Goal: Transaction & Acquisition: Purchase product/service

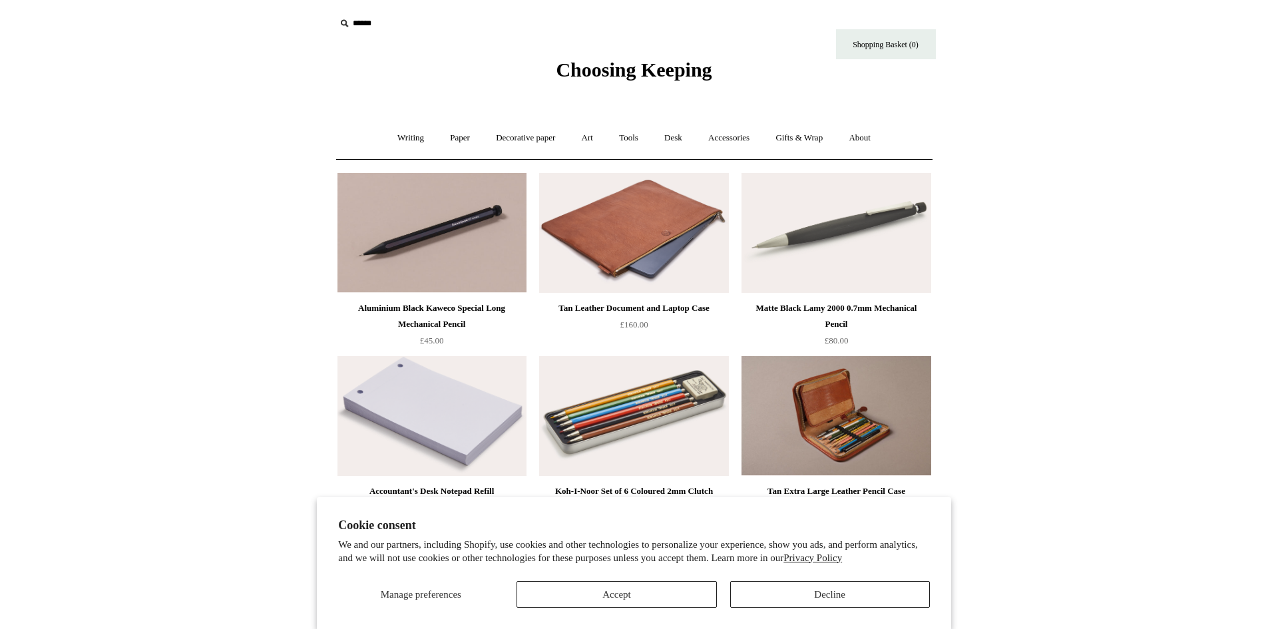
click at [465, 312] on div "Aluminium Black Kaweco Special Long Mechanical Pencil" at bounding box center [432, 316] width 182 height 32
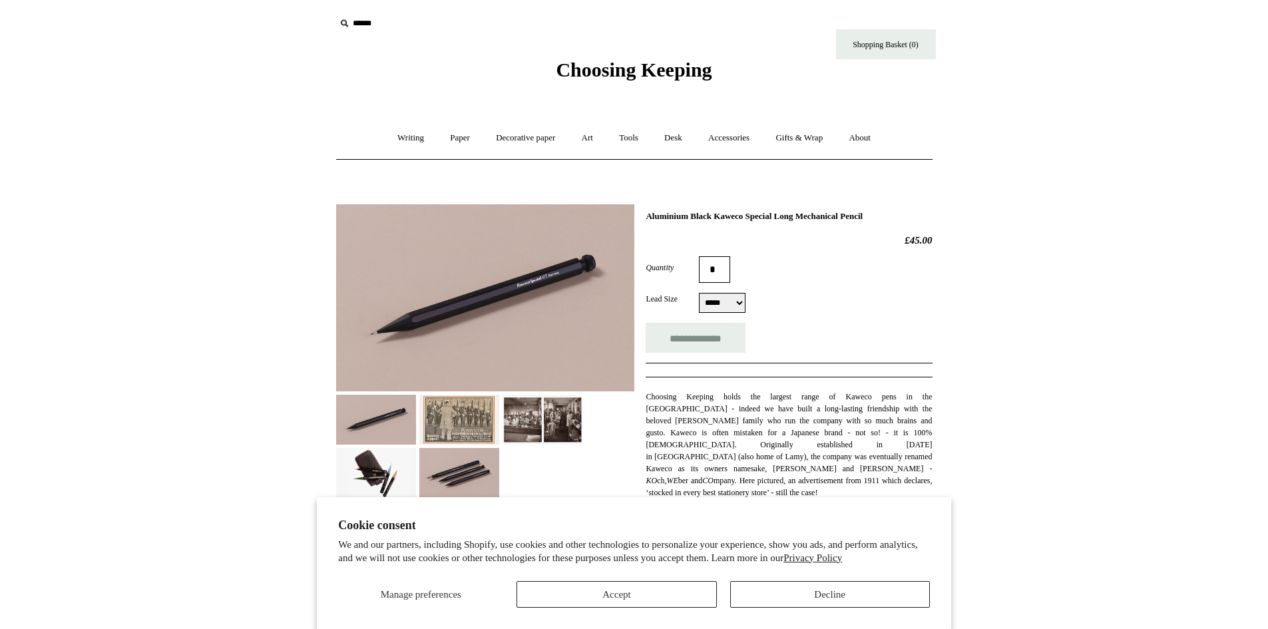
click at [467, 415] on img at bounding box center [459, 420] width 80 height 50
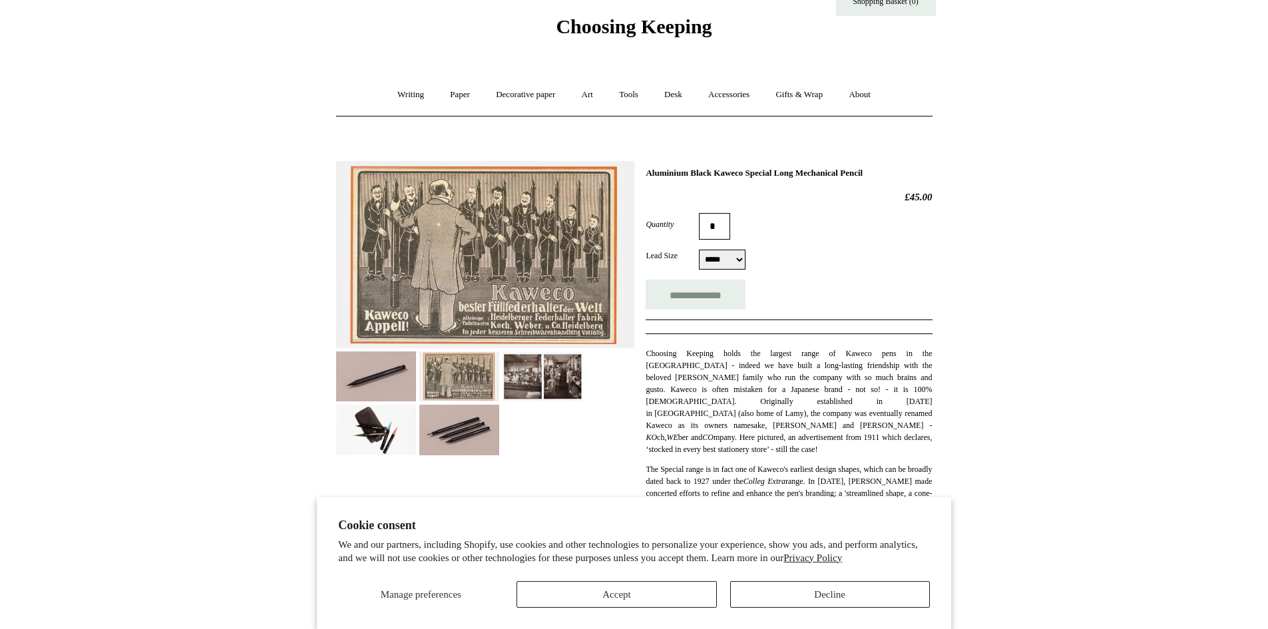
scroll to position [67, 0]
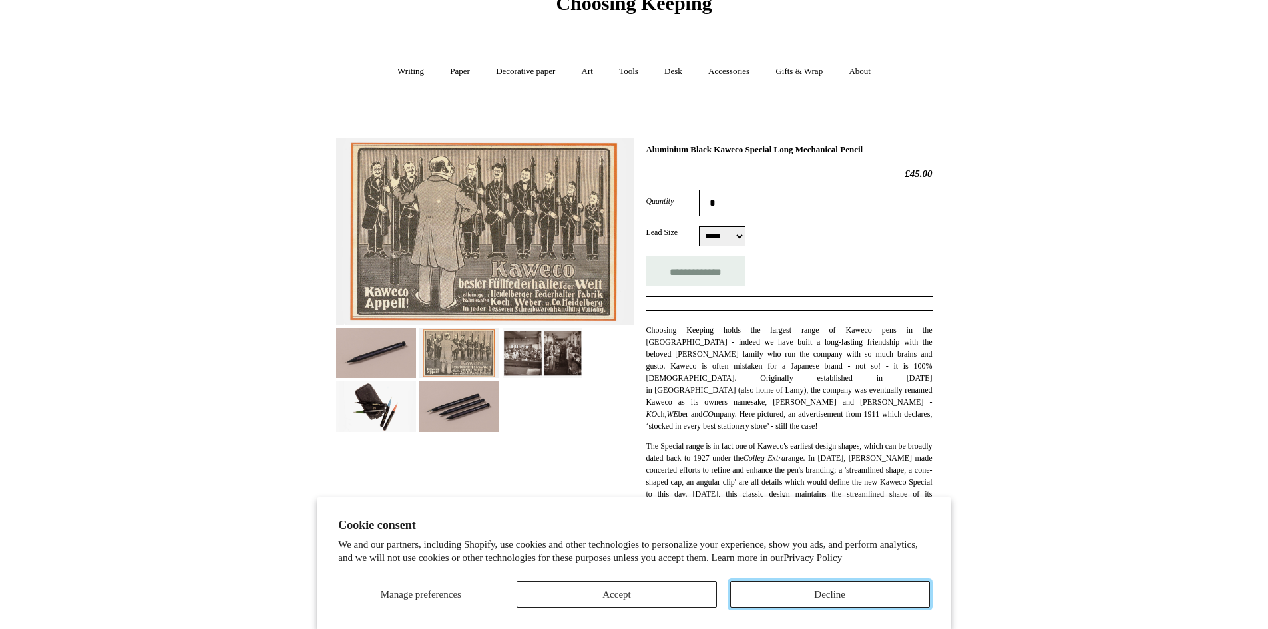
click at [821, 598] on button "Decline" at bounding box center [830, 594] width 200 height 27
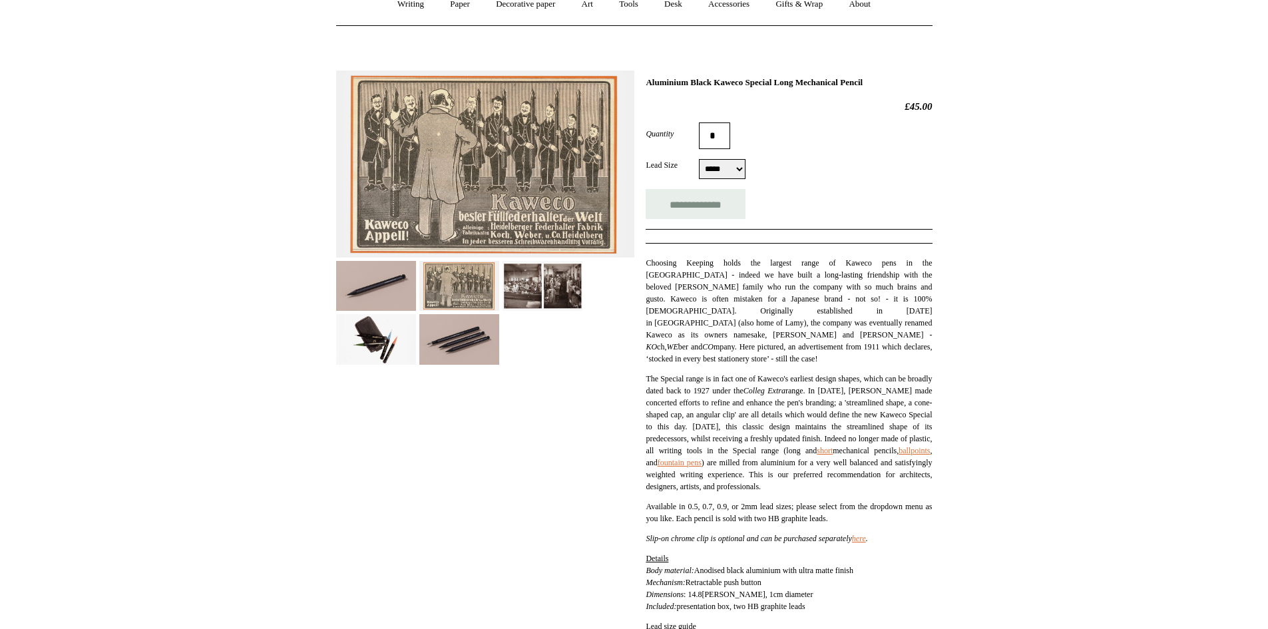
scroll to position [133, 0]
click at [419, 331] on img at bounding box center [459, 340] width 80 height 50
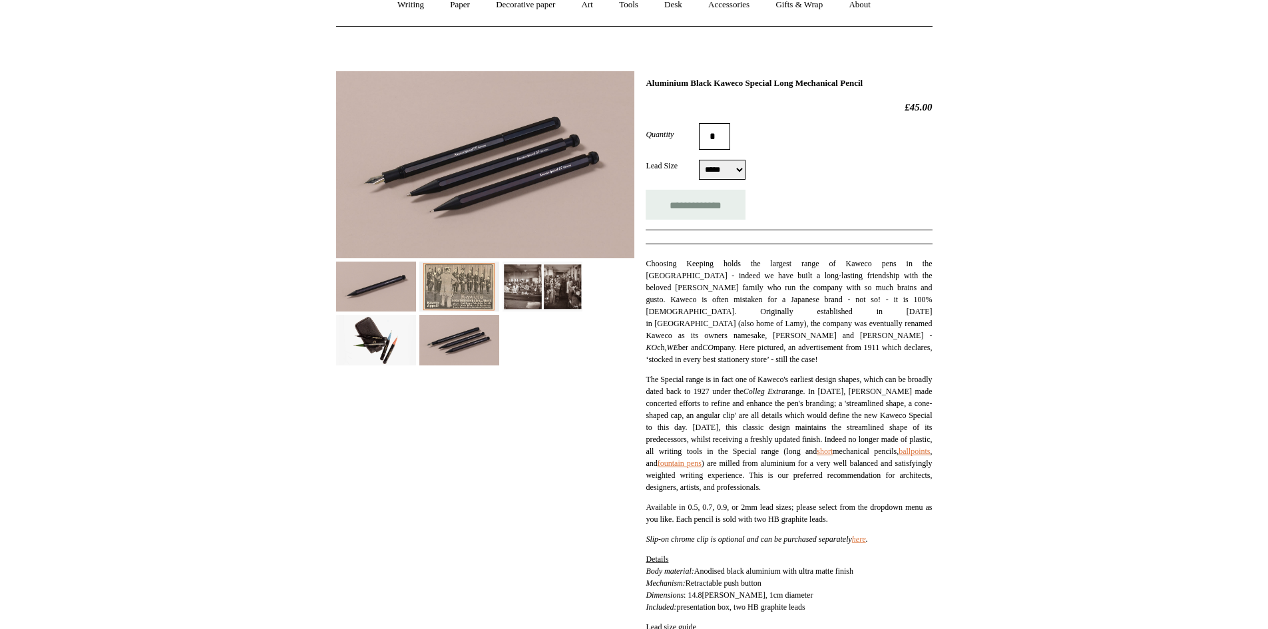
click at [528, 283] on img at bounding box center [542, 287] width 80 height 50
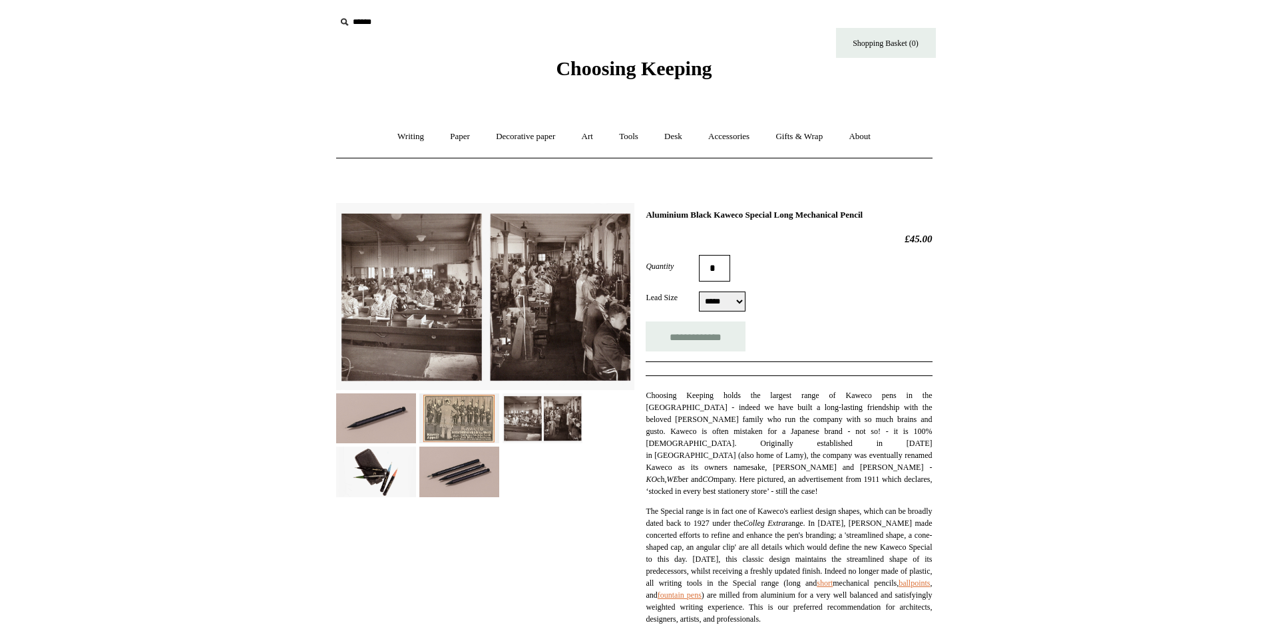
scroll to position [0, 0]
